Goal: Task Accomplishment & Management: Manage account settings

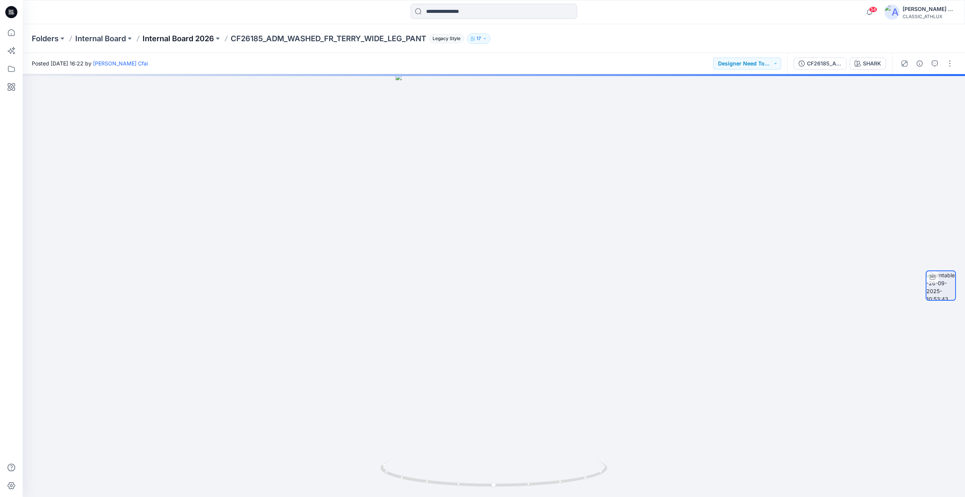
click at [197, 38] on p "Internal Board 2026" at bounding box center [178, 38] width 71 height 11
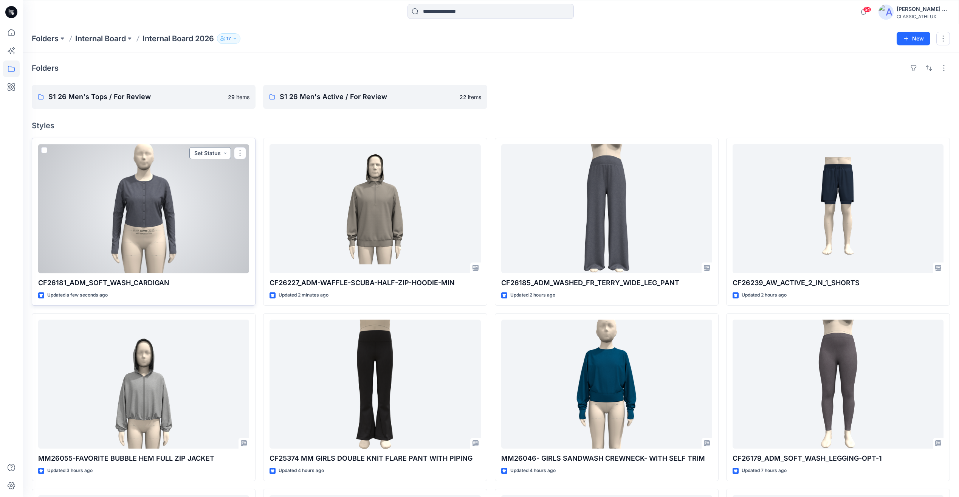
click at [212, 150] on button "Set Status" at bounding box center [210, 153] width 42 height 12
click at [194, 237] on p "Designer Need To Review" at bounding box center [200, 238] width 42 height 10
click at [202, 199] on div at bounding box center [143, 208] width 211 height 129
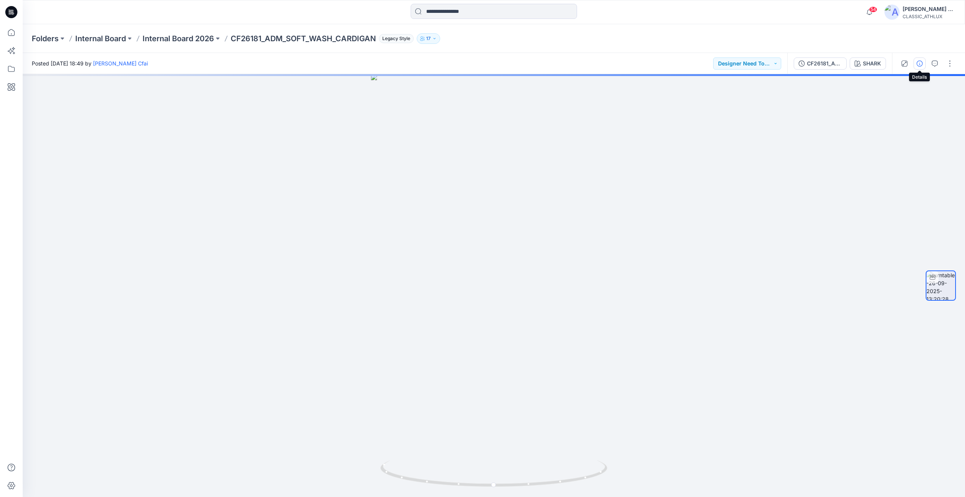
click at [923, 67] on button "button" at bounding box center [920, 63] width 12 height 12
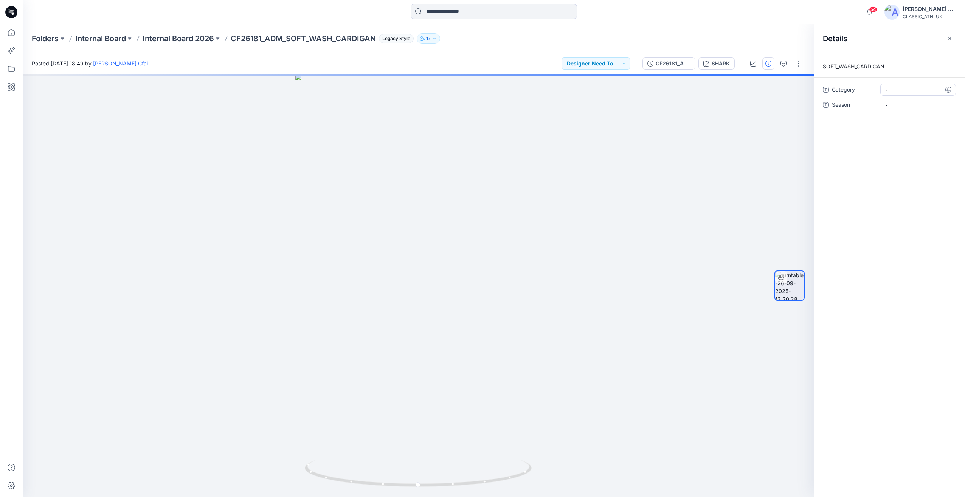
click at [893, 91] on span "-" at bounding box center [918, 90] width 66 height 8
type textarea "**********"
click at [890, 107] on span "-" at bounding box center [918, 105] width 66 height 8
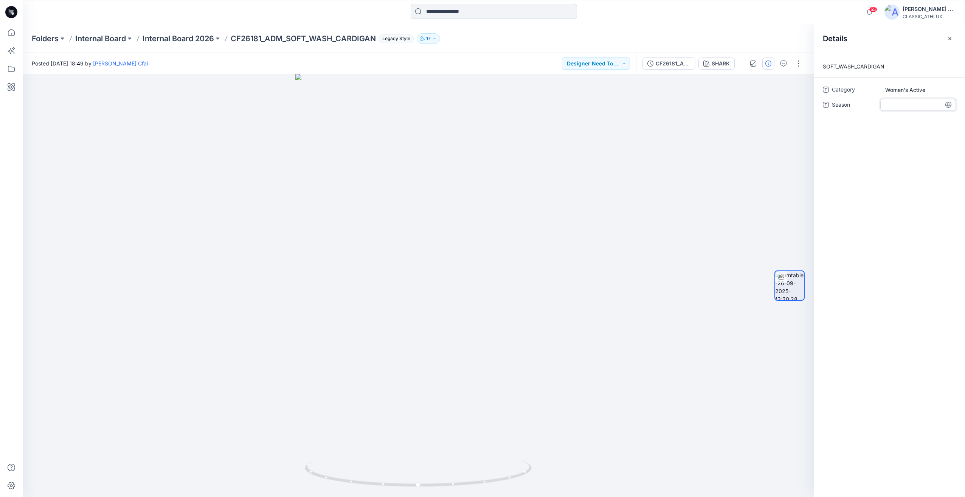
drag, startPoint x: 893, startPoint y: 106, endPoint x: 874, endPoint y: 106, distance: 19.7
click at [874, 106] on div "Season" at bounding box center [889, 105] width 133 height 12
type textarea "*****"
click at [610, 13] on div at bounding box center [493, 12] width 471 height 17
